Goal: Task Accomplishment & Management: Complete application form

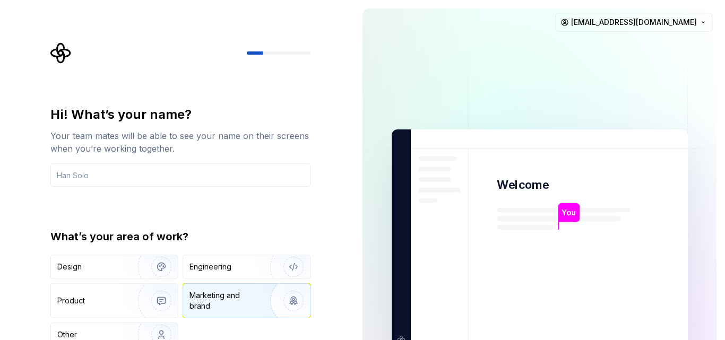
click at [209, 302] on div "Marketing and brand" at bounding box center [226, 300] width 72 height 21
click at [185, 173] on input "text" at bounding box center [180, 175] width 260 height 23
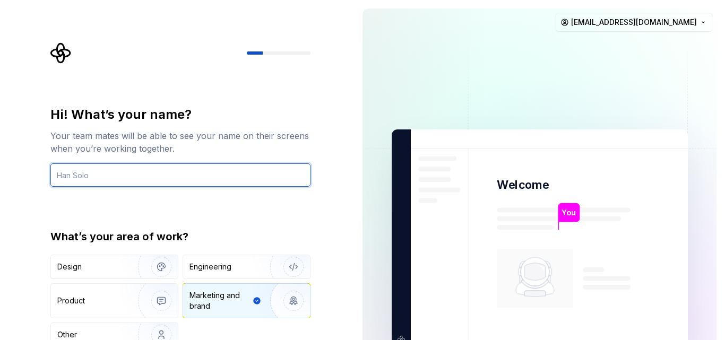
type input "manishchauhan"
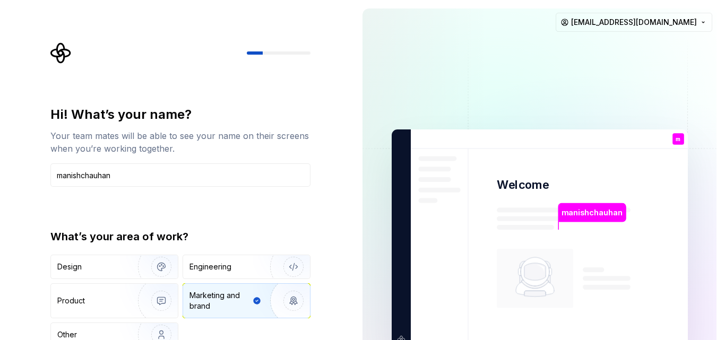
click at [573, 214] on p "manishchauhan" at bounding box center [592, 213] width 61 height 12
click at [677, 137] on p "m" at bounding box center [678, 139] width 5 height 6
click at [351, 188] on div "Hi! What’s your name? Your team mates will be able to see your name on their sc…" at bounding box center [177, 239] width 354 height 479
click at [283, 57] on div at bounding box center [180, 52] width 260 height 21
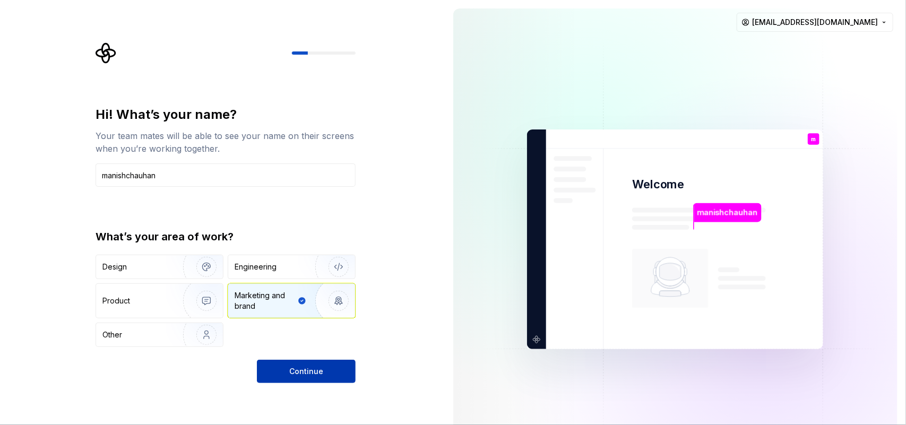
click at [316, 340] on span "Continue" at bounding box center [306, 371] width 34 height 11
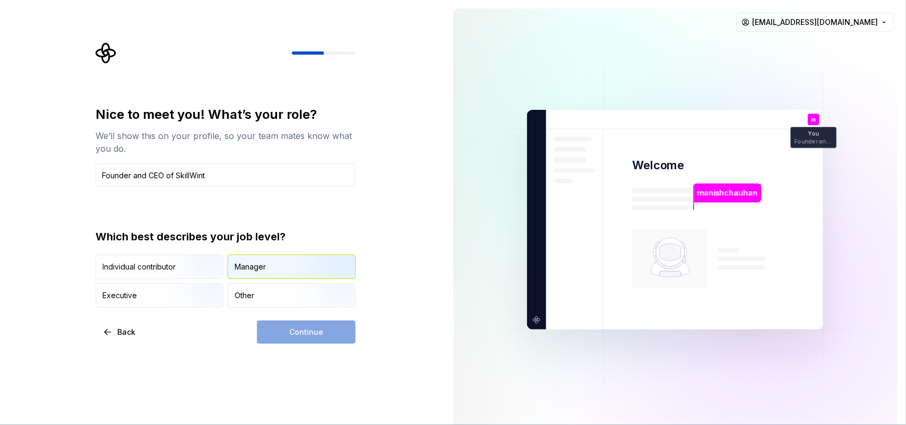
type input "Founder and CEO of SkillWint"
click at [304, 273] on img "button" at bounding box center [330, 280] width 68 height 71
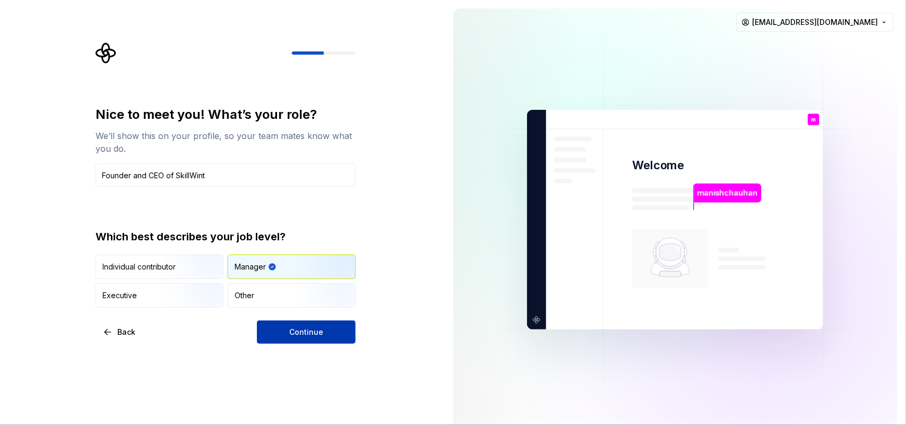
click at [326, 326] on button "Continue" at bounding box center [306, 332] width 99 height 23
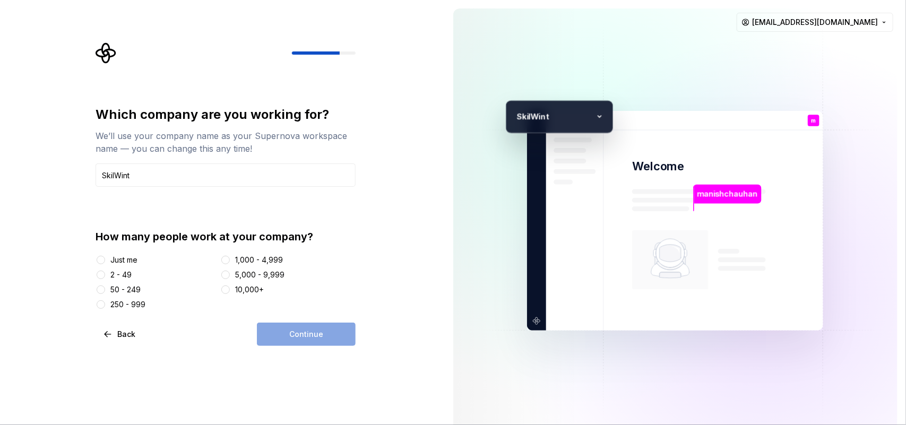
type input "SkilWint"
click at [101, 261] on button "Just me" at bounding box center [101, 260] width 8 height 8
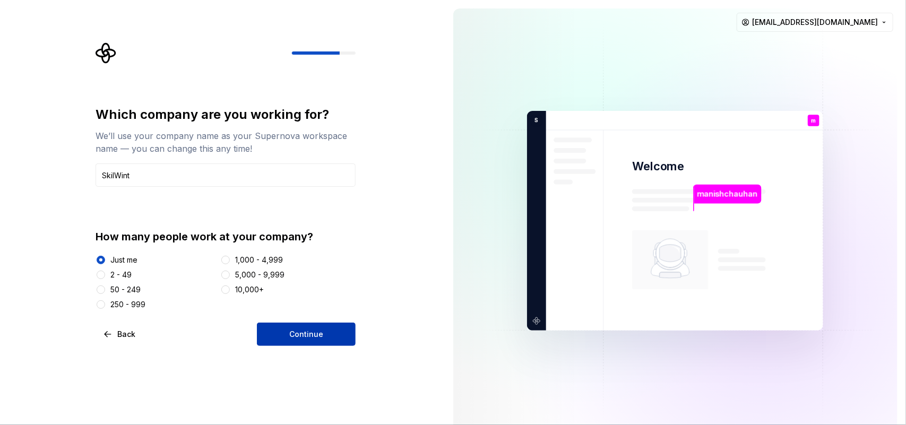
click at [327, 335] on button "Continue" at bounding box center [306, 334] width 99 height 23
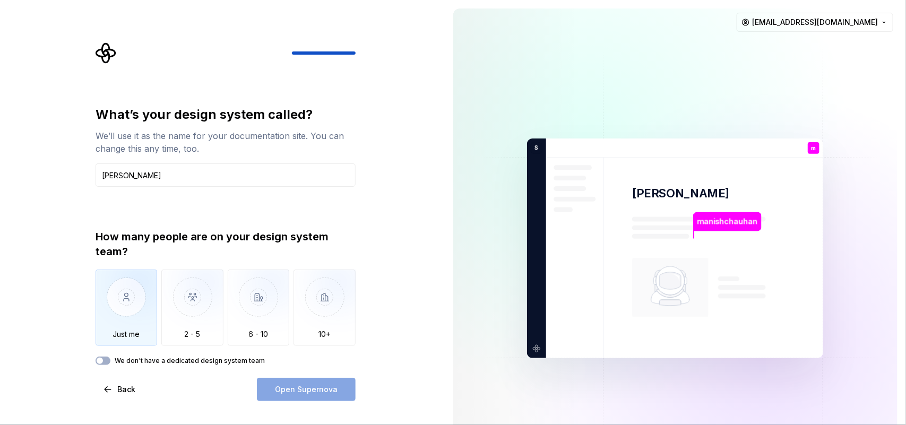
type input "[PERSON_NAME]"
click at [134, 302] on img "button" at bounding box center [127, 305] width 62 height 71
click at [273, 340] on button "Open Supernova" at bounding box center [306, 389] width 99 height 23
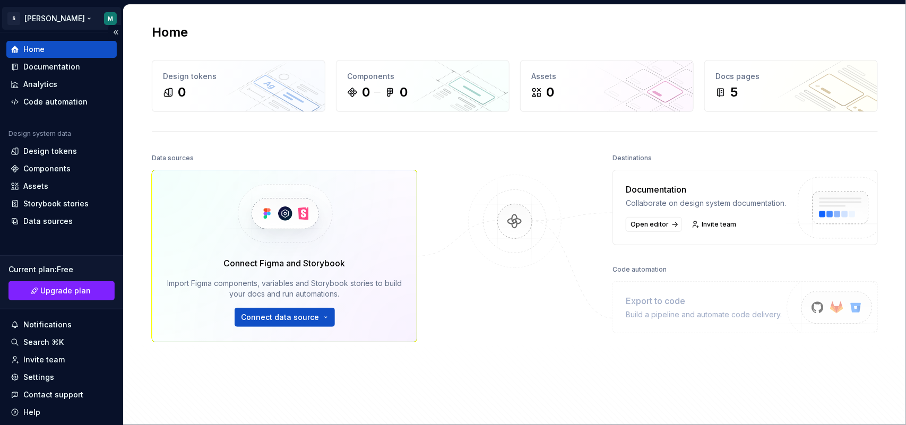
click at [87, 15] on html "S [PERSON_NAME] M Home Documentation Analytics Code automation Design system da…" at bounding box center [453, 212] width 906 height 425
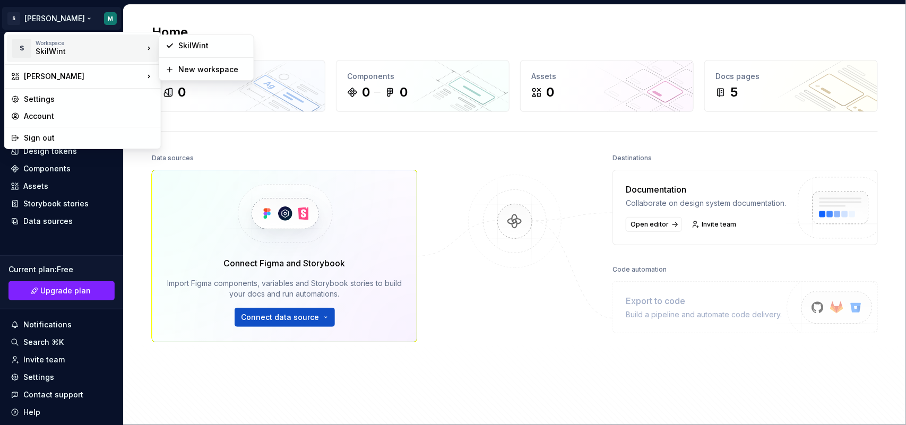
click at [69, 57] on div "S Workspace SkilWint" at bounding box center [77, 49] width 133 height 28
